Goal: Information Seeking & Learning: Understand process/instructions

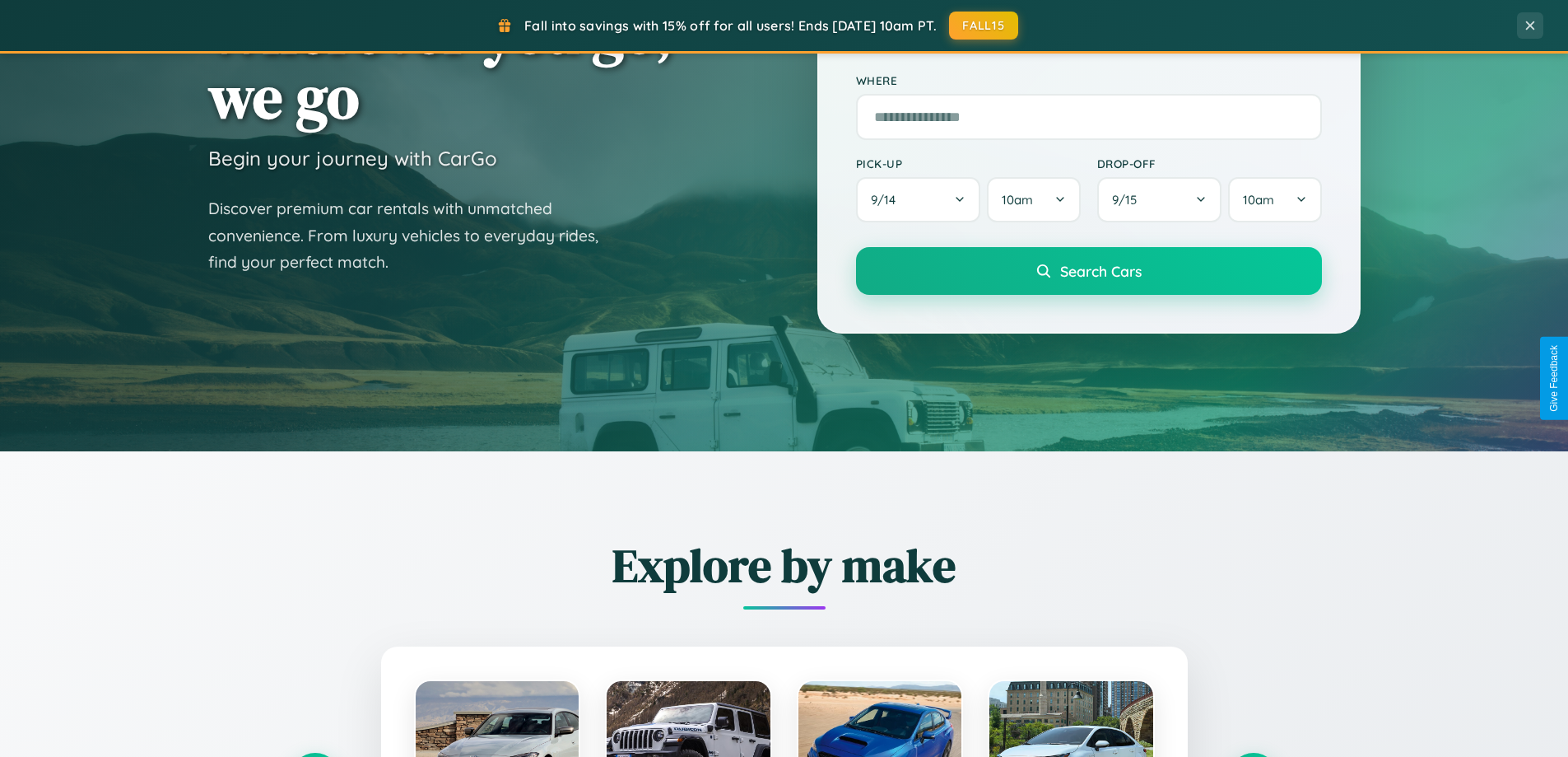
scroll to position [2986, 0]
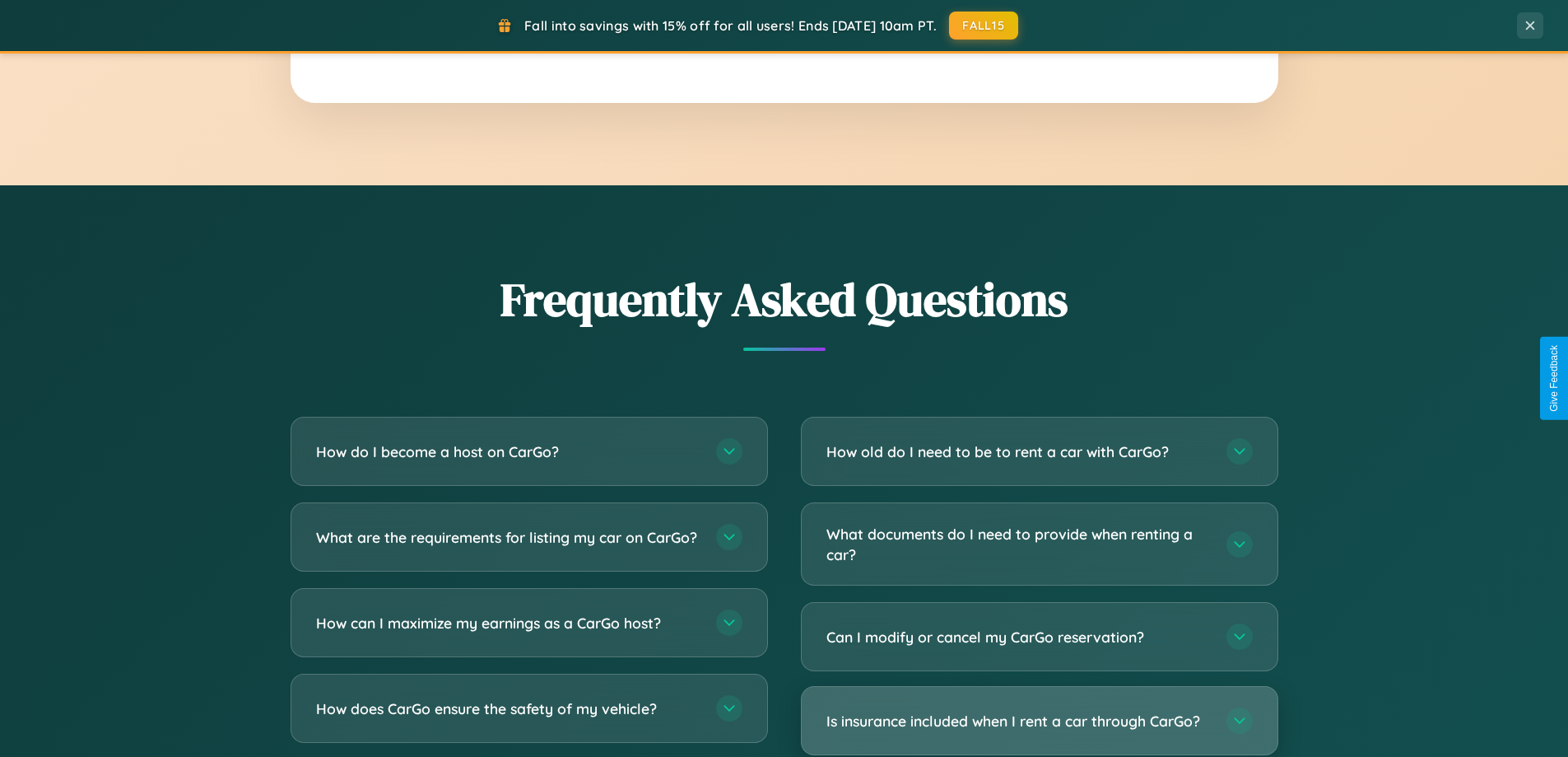
click at [1039, 722] on h3 "Is insurance included when I rent a car through CarGo?" at bounding box center [1018, 720] width 384 height 20
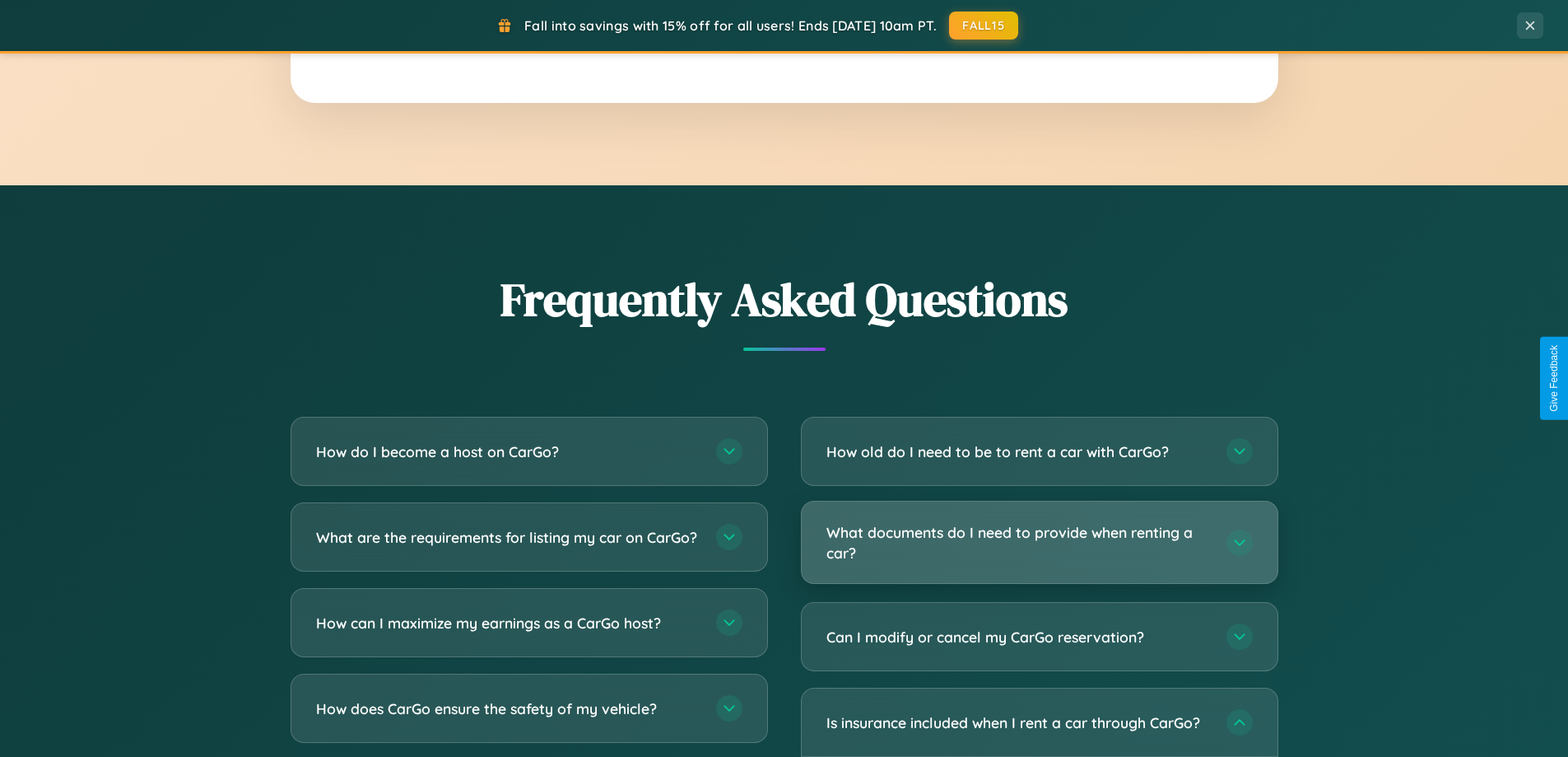
click at [1039, 543] on h3 "What documents do I need to provide when renting a car?" at bounding box center [1018, 541] width 384 height 40
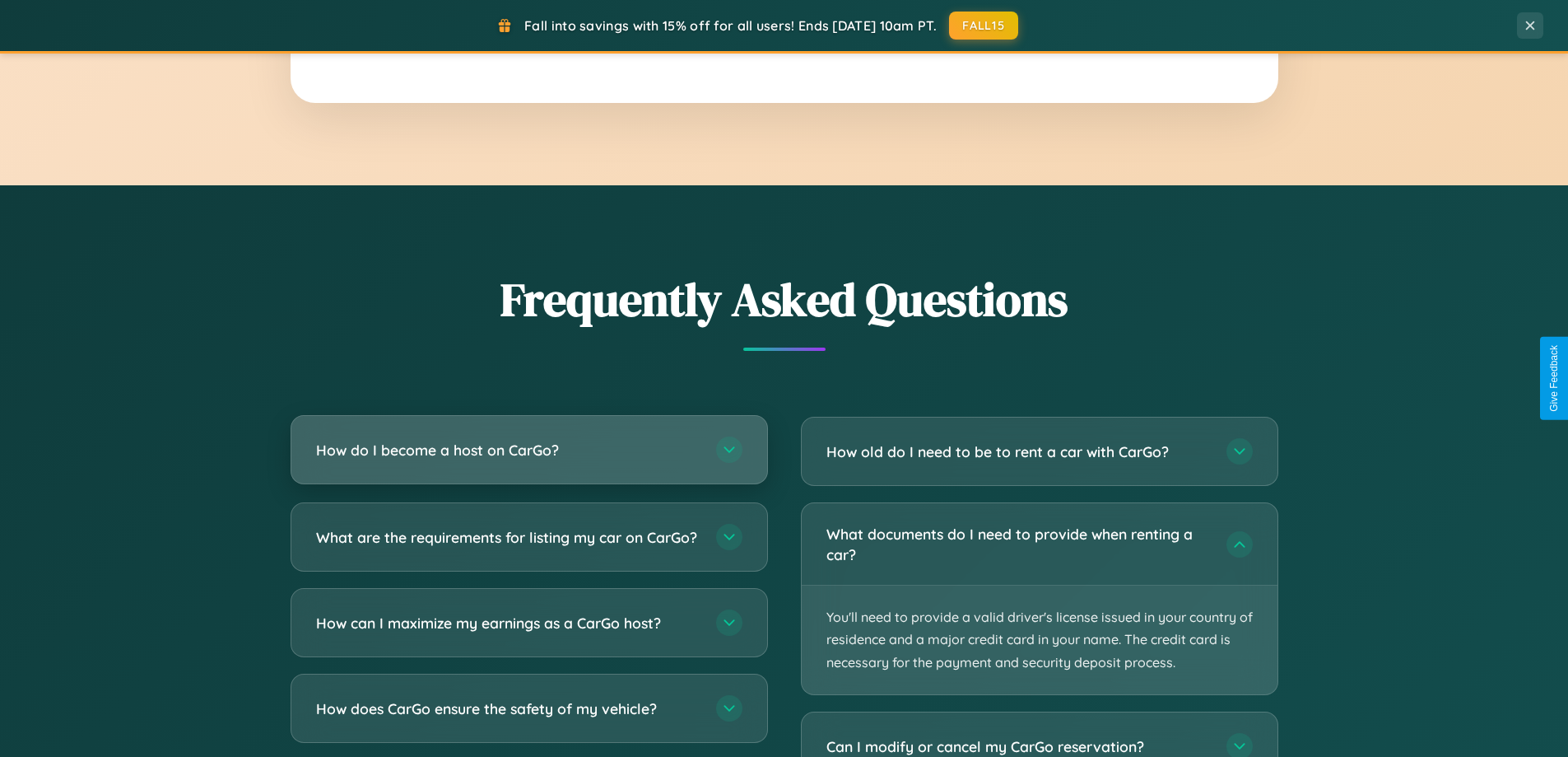
click at [528, 449] on h3 "How do I become a host on CarGo?" at bounding box center [508, 450] width 384 height 20
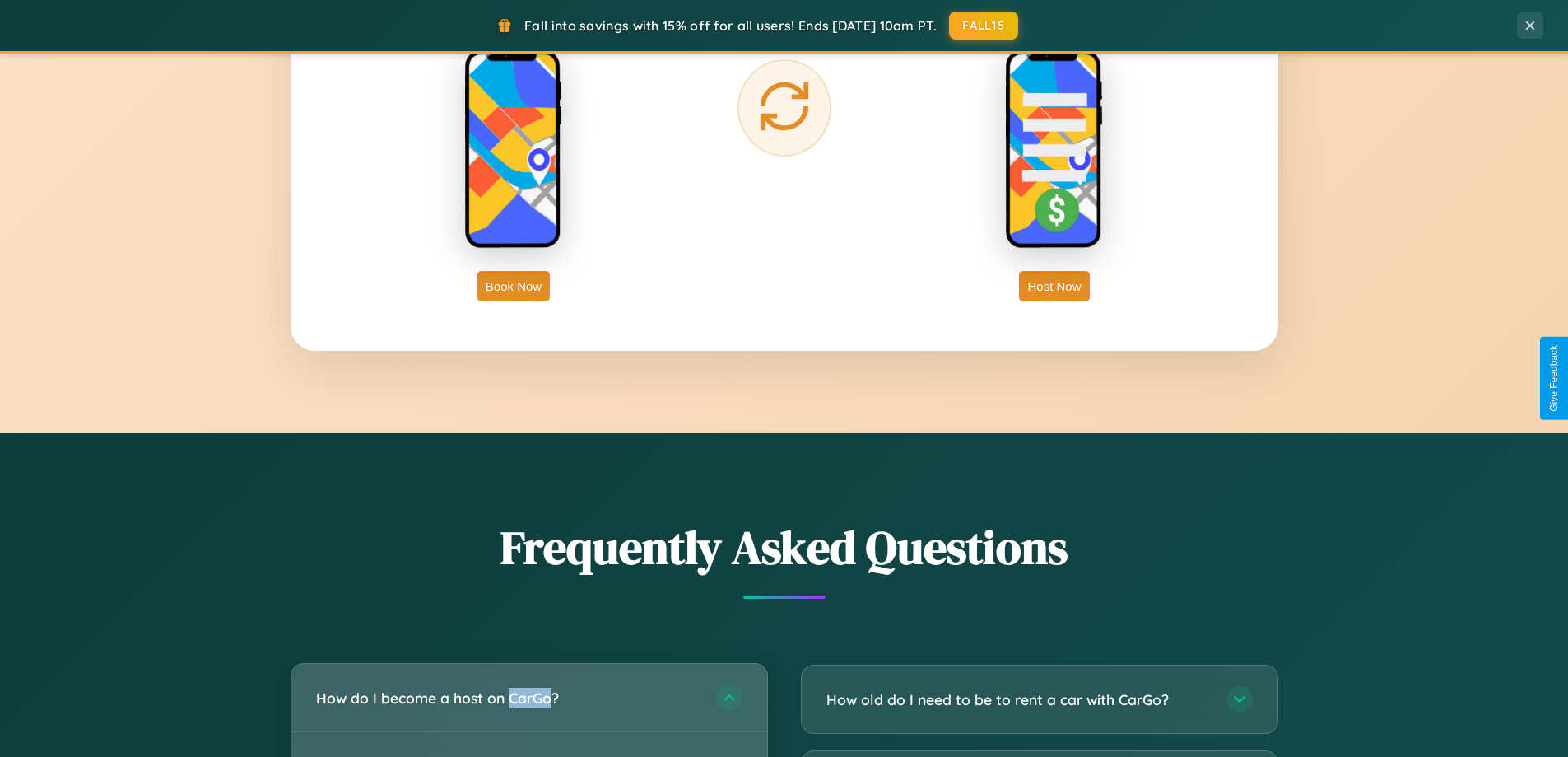
scroll to position [2646, 0]
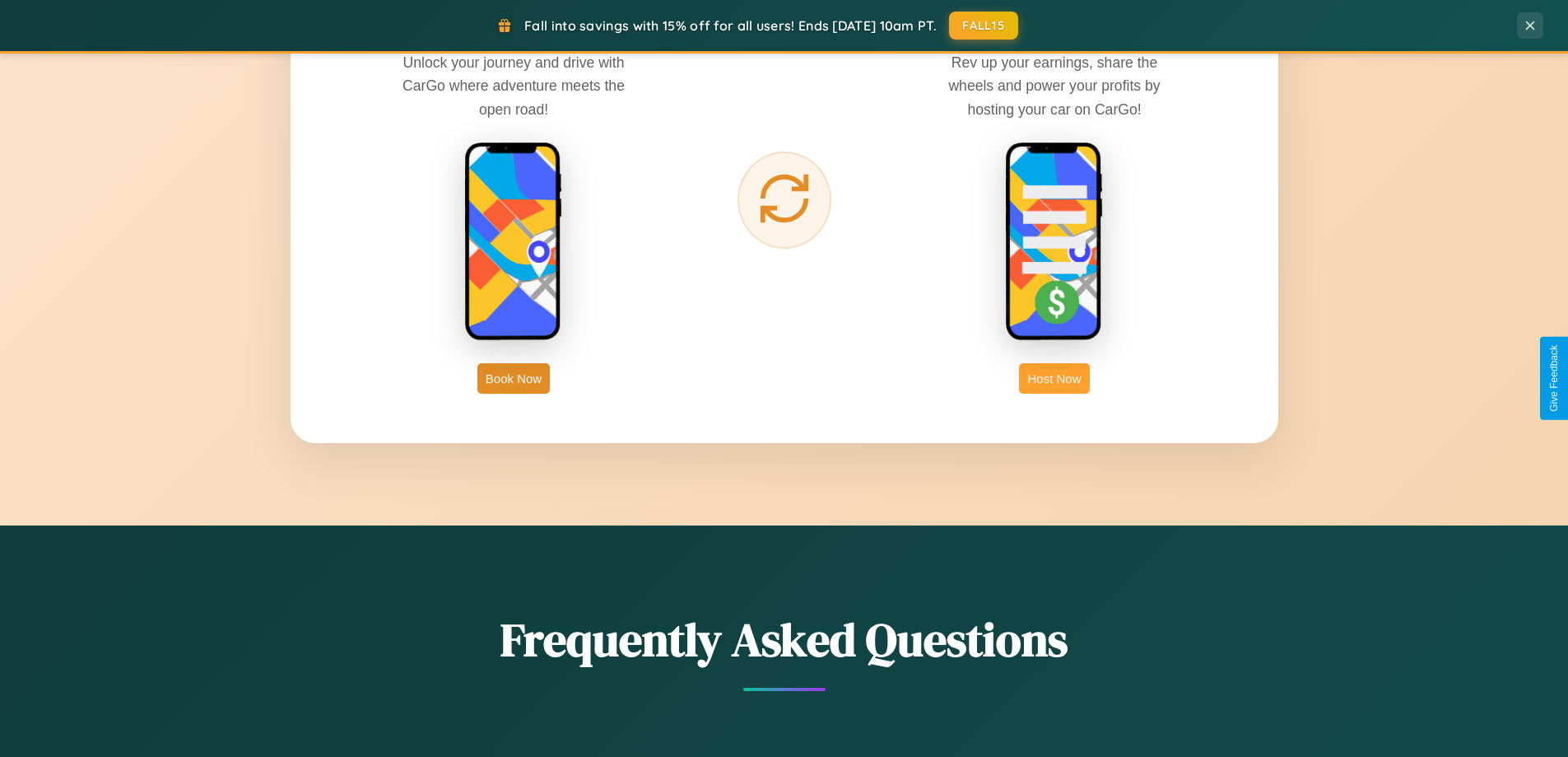
click at [1054, 378] on button "Host Now" at bounding box center [1054, 378] width 70 height 31
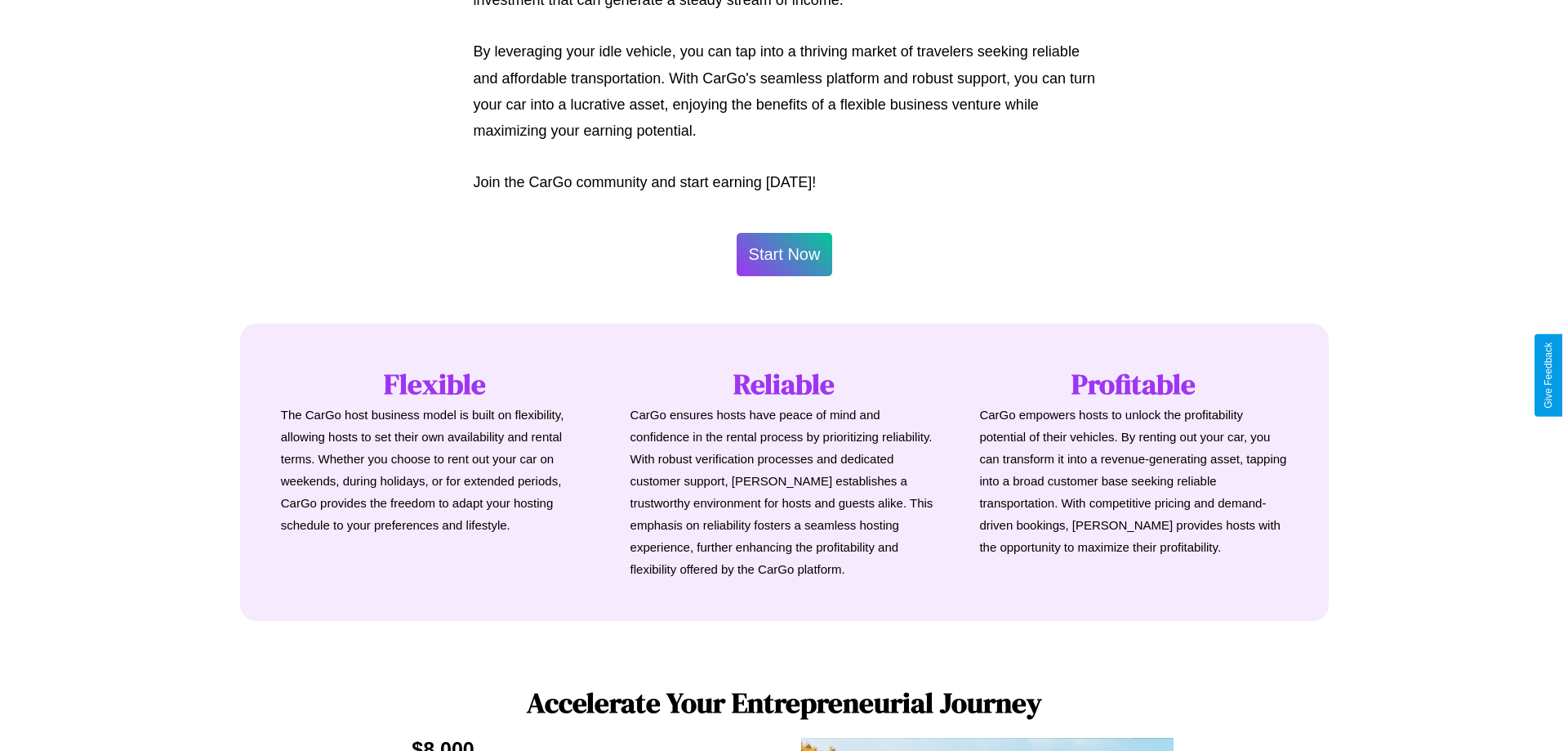
scroll to position [789, 0]
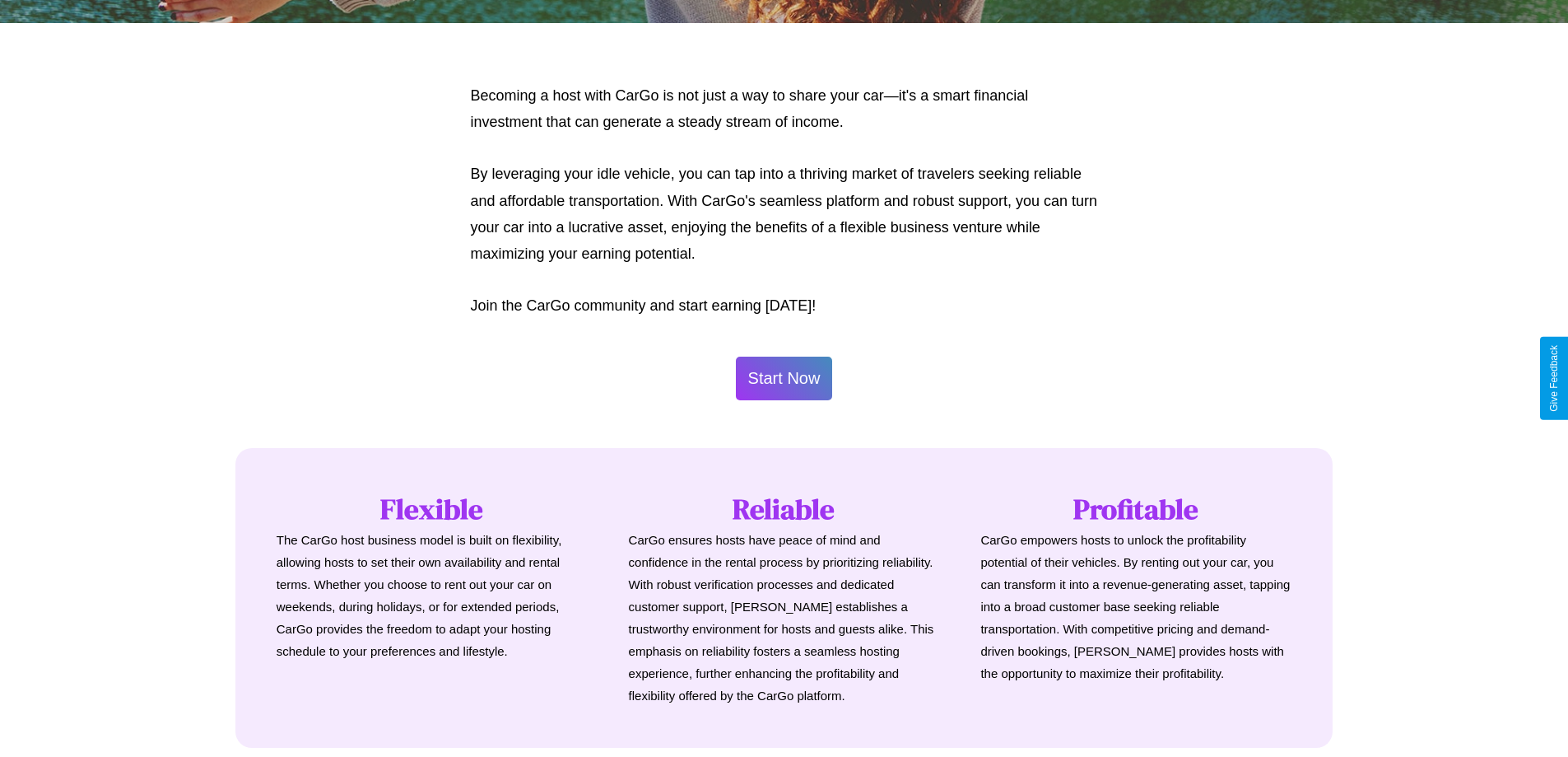
click at [784, 378] on button "Start Now" at bounding box center [784, 378] width 97 height 43
